Goal: Task Accomplishment & Management: Manage account settings

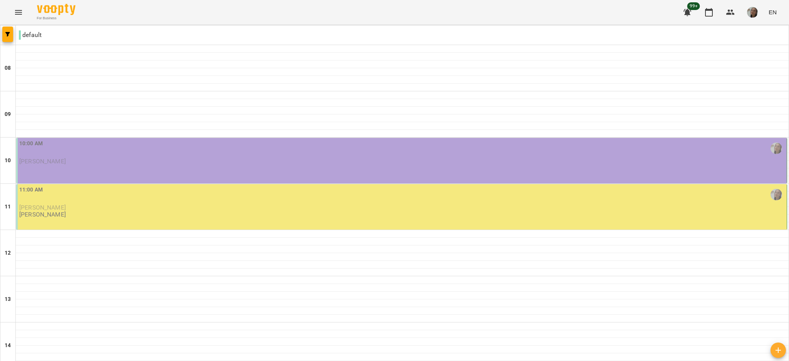
click at [356, 152] on div "10:00 AM" at bounding box center [402, 148] width 766 height 18
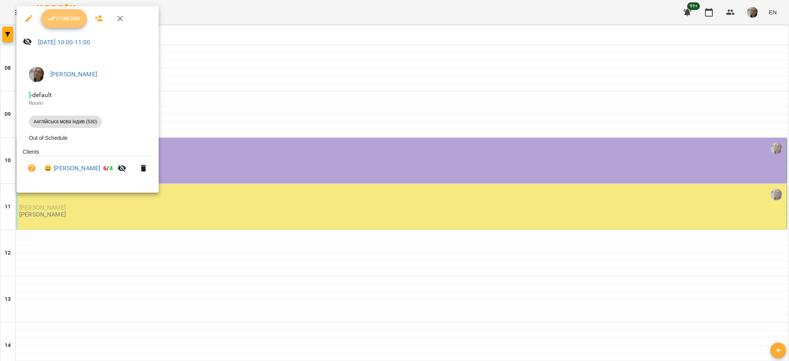
click at [69, 27] on button "Confirm" at bounding box center [63, 18] width 45 height 18
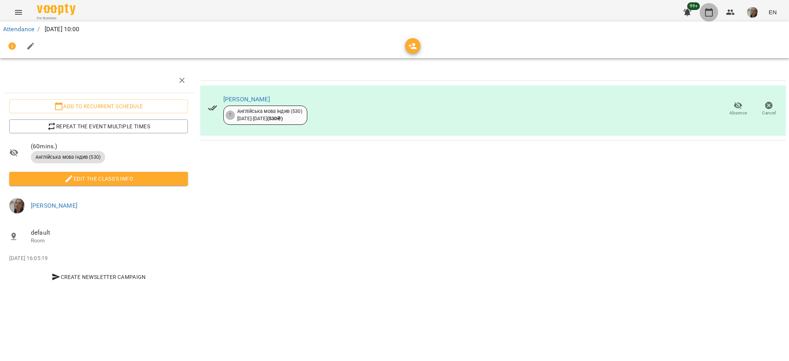
click at [711, 10] on icon "button" at bounding box center [709, 12] width 8 height 8
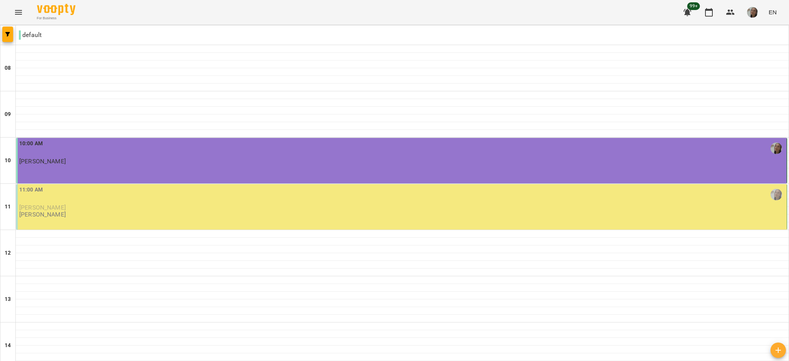
click at [321, 201] on div "11:00 AM" at bounding box center [402, 195] width 766 height 18
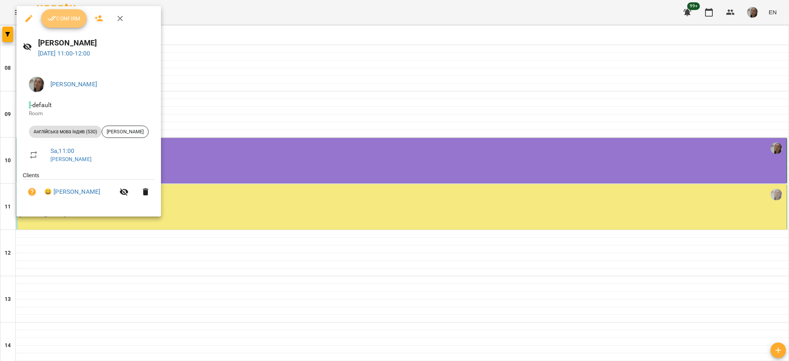
click at [66, 20] on span "Confirm" at bounding box center [63, 18] width 33 height 9
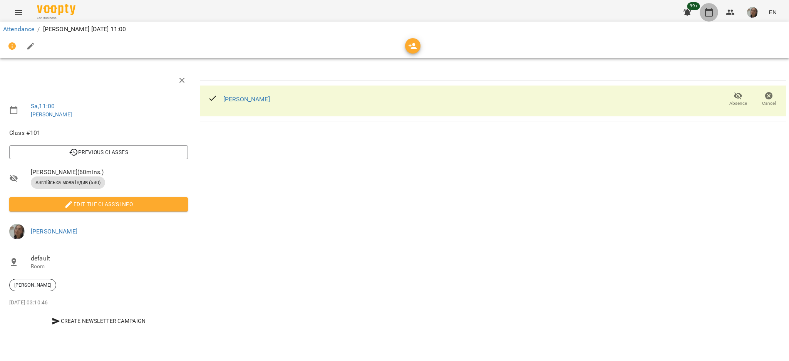
click at [711, 13] on icon "button" at bounding box center [708, 12] width 9 height 9
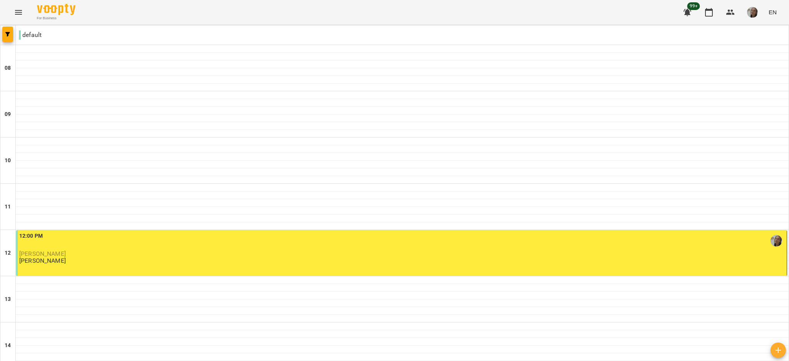
scroll to position [475, 0]
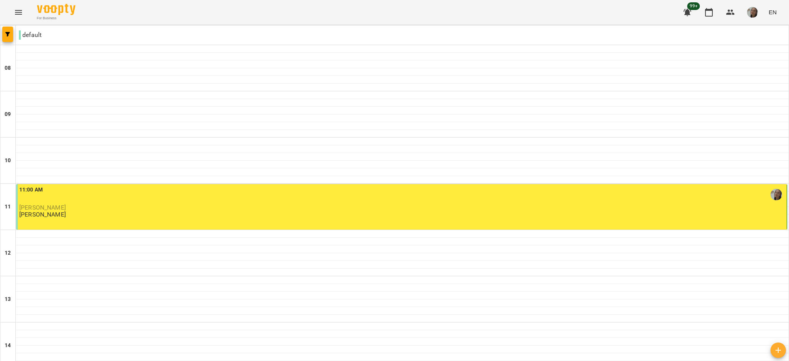
scroll to position [413, 0]
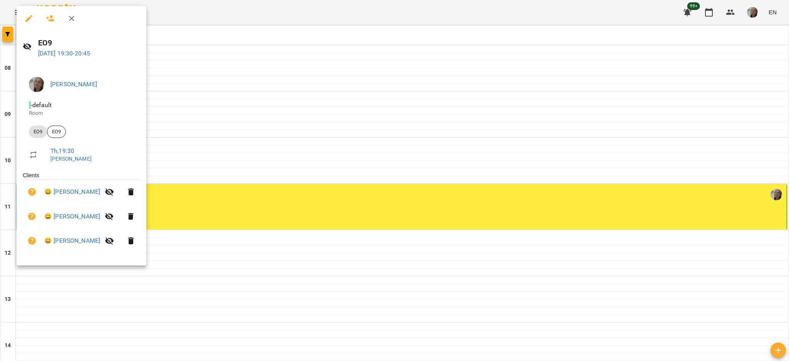
click at [399, 151] on div at bounding box center [394, 180] width 789 height 361
